Goal: Navigation & Orientation: Locate item on page

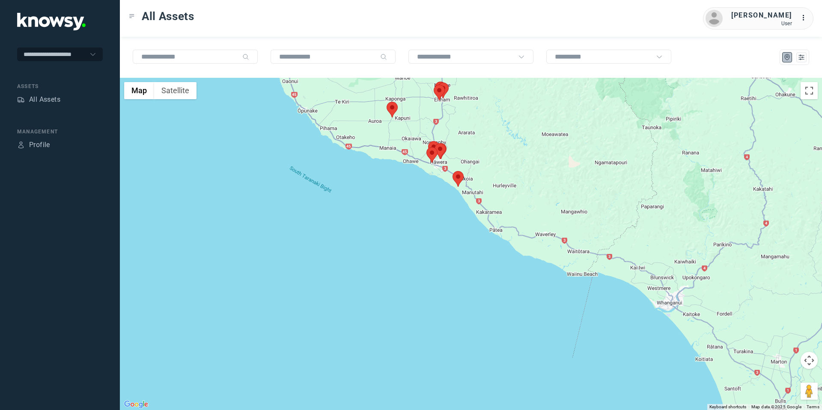
click at [396, 104] on img at bounding box center [391, 110] width 11 height 16
click at [386, 102] on area at bounding box center [386, 102] width 0 height 0
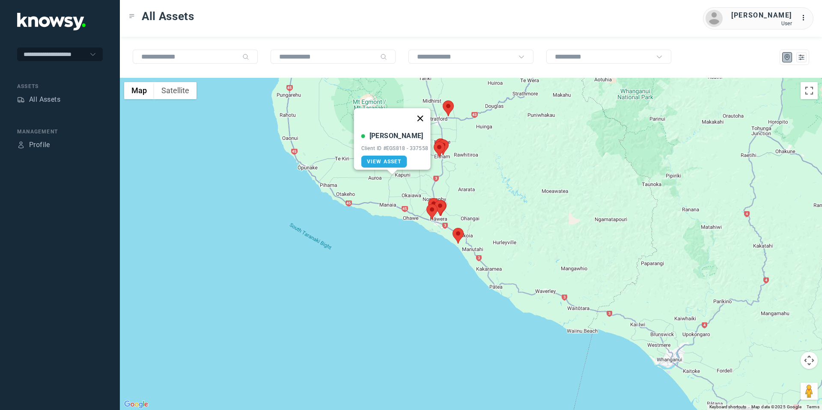
click at [427, 112] on button "Close" at bounding box center [420, 118] width 21 height 21
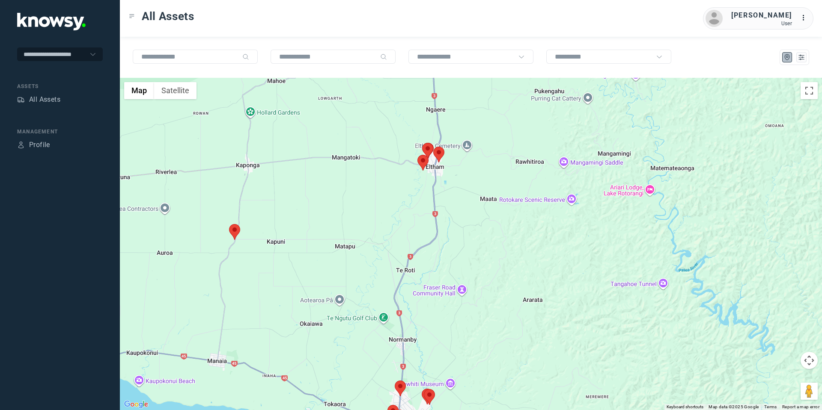
click at [433, 147] on area at bounding box center [433, 147] width 0 height 0
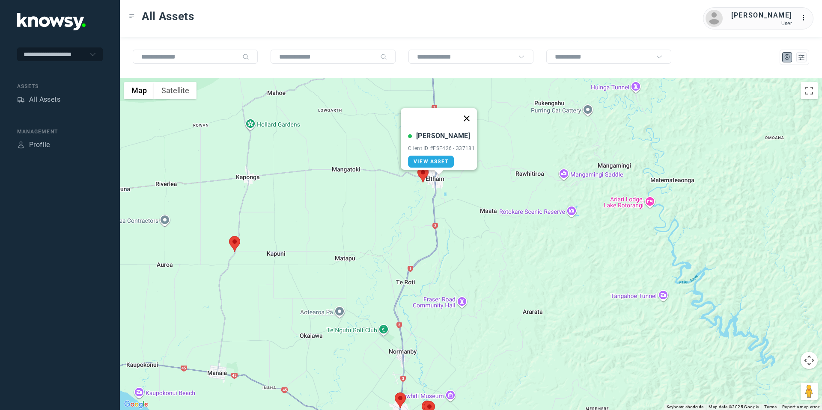
click at [464, 116] on button "Close" at bounding box center [466, 118] width 21 height 21
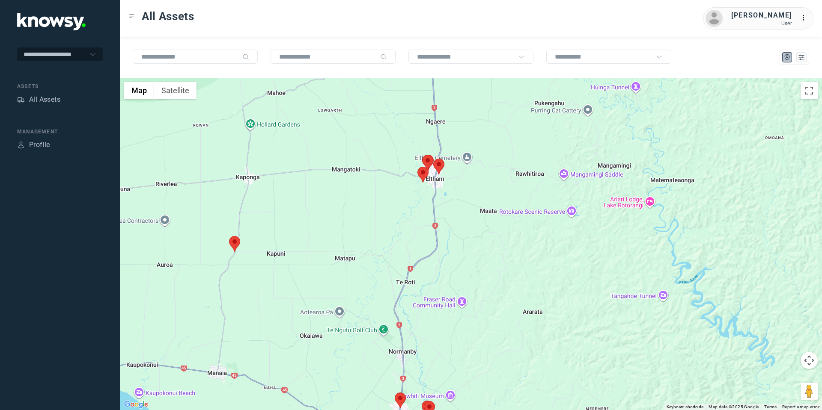
click at [422, 155] on area at bounding box center [422, 155] width 0 height 0
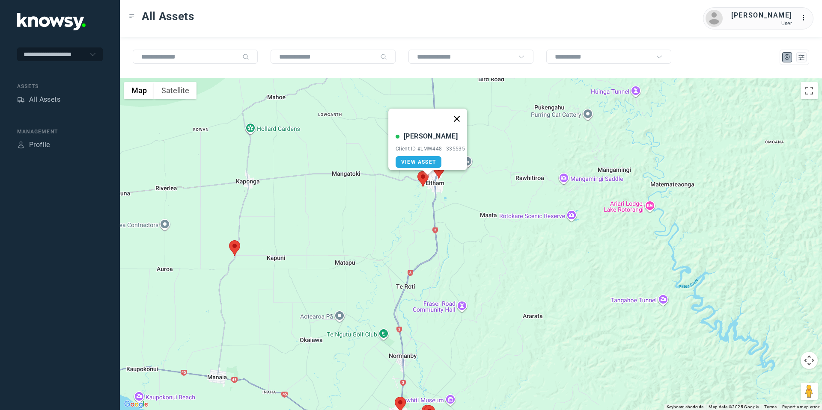
click at [460, 116] on button "Close" at bounding box center [456, 119] width 21 height 21
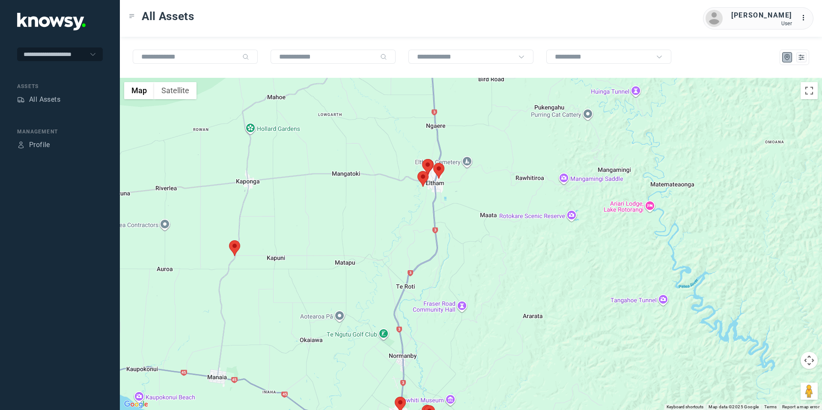
click at [417, 171] on area at bounding box center [417, 171] width 0 height 0
click at [454, 127] on button "Close" at bounding box center [450, 131] width 21 height 21
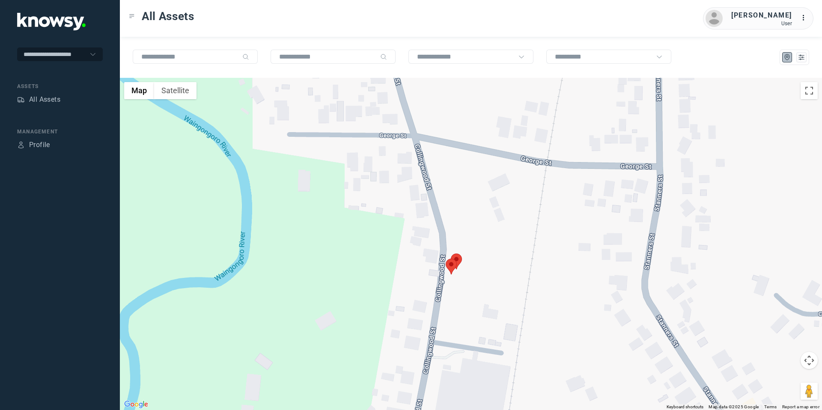
click at [451, 254] on area at bounding box center [451, 254] width 0 height 0
click at [487, 207] on button "Close" at bounding box center [484, 213] width 21 height 21
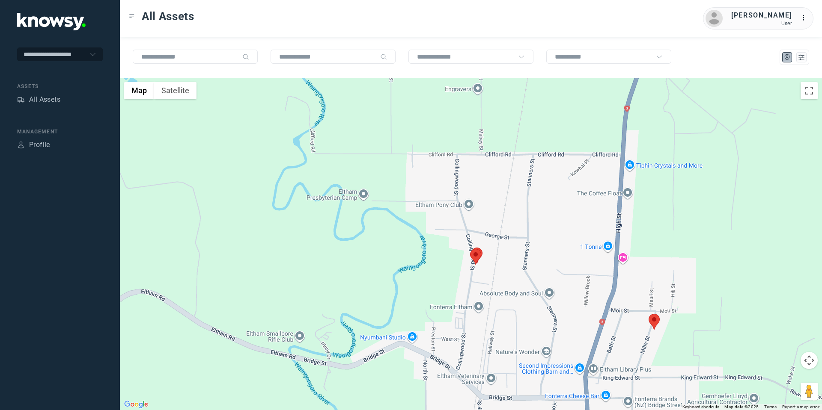
click at [809, 359] on button "Map camera controls" at bounding box center [808, 360] width 17 height 17
click at [767, 380] on button "Move down" at bounding box center [765, 382] width 17 height 17
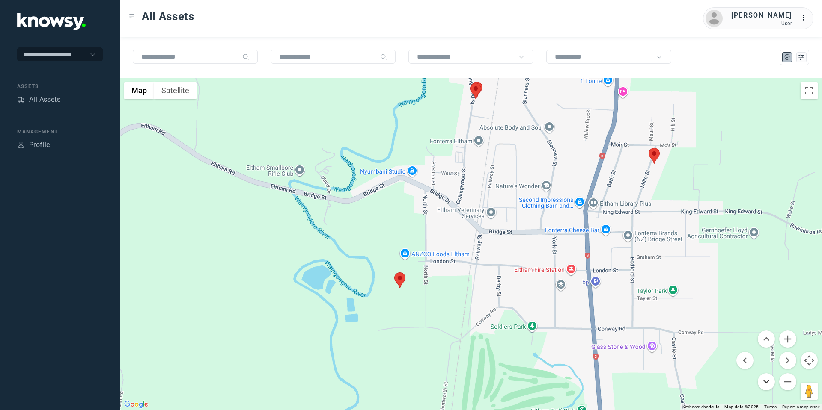
click at [767, 380] on button "Move down" at bounding box center [765, 382] width 17 height 17
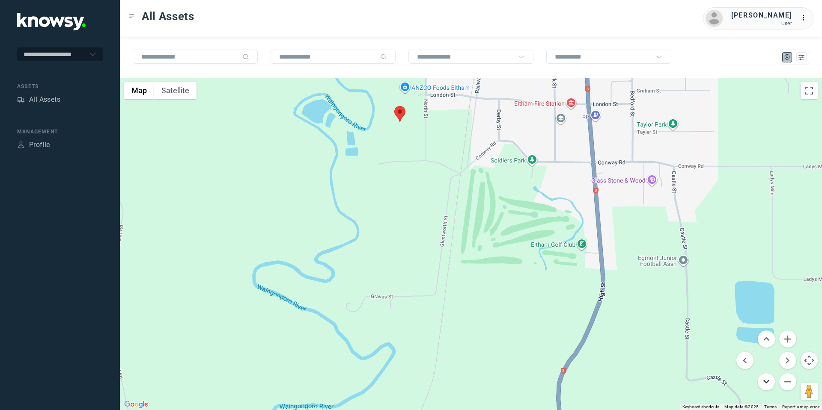
click at [767, 380] on button "Move down" at bounding box center [765, 382] width 17 height 17
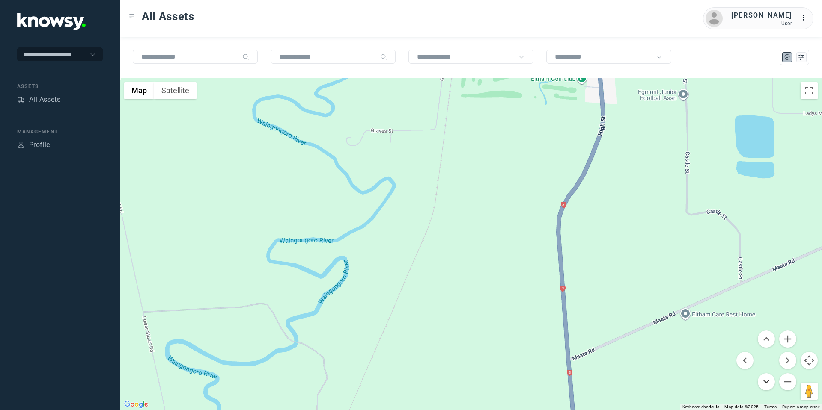
click at [767, 380] on button "Move down" at bounding box center [765, 382] width 17 height 17
